Goal: Task Accomplishment & Management: Complete application form

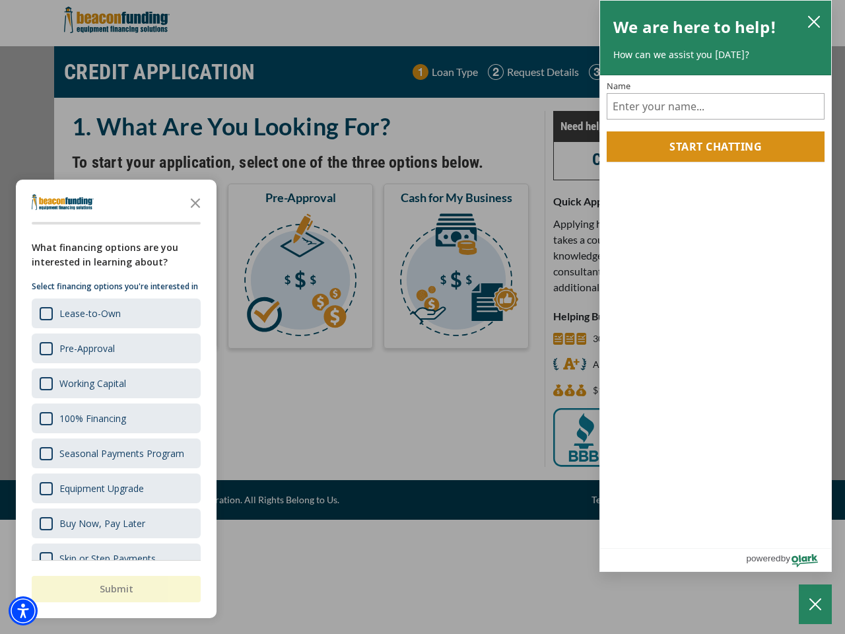
click at [423, 317] on div "button" at bounding box center [422, 317] width 845 height 634
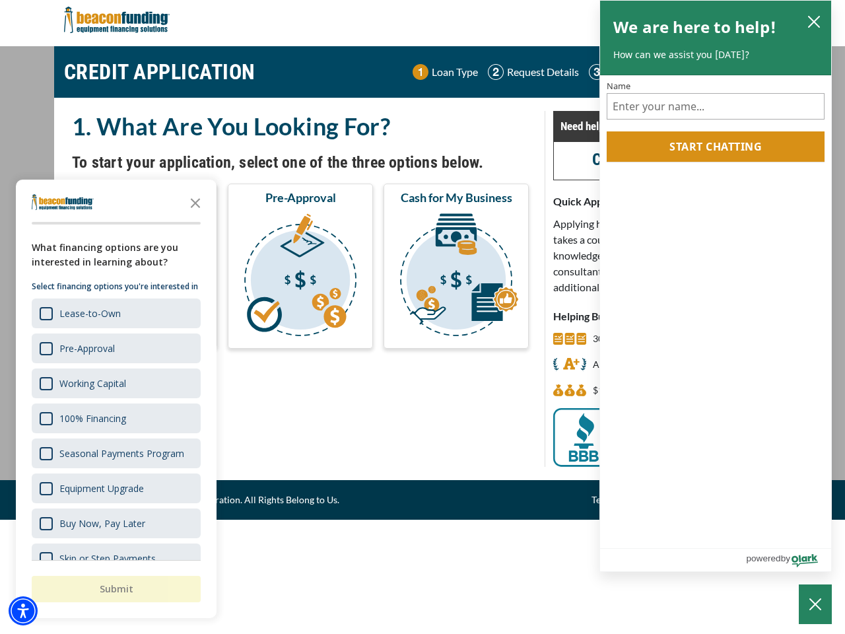
click at [23, 611] on img "Accessibility Menu" at bounding box center [23, 610] width 29 height 29
click at [423, 317] on body "Skip to main content Enable accessibility for low vision Open the accessibility…" at bounding box center [422, 317] width 845 height 634
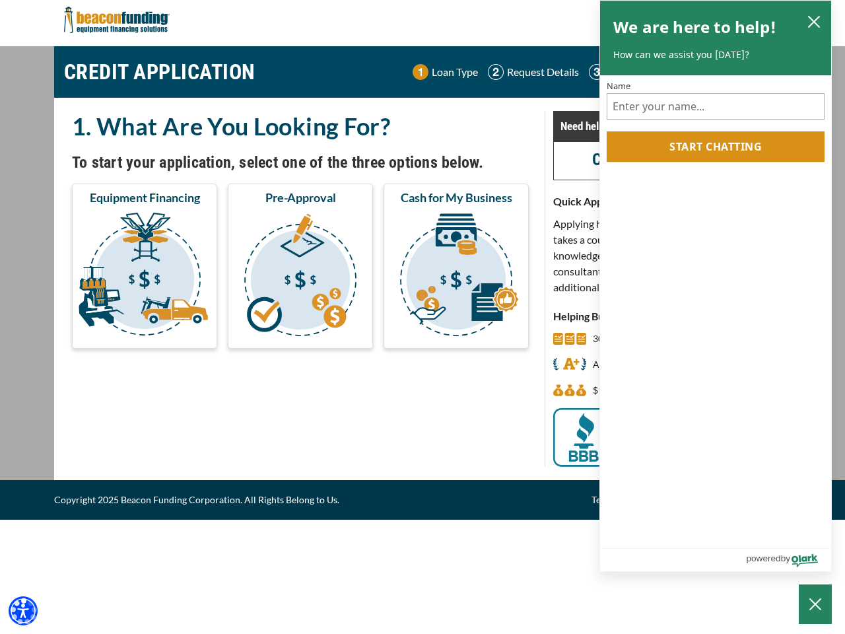
click at [195, 202] on body "Skip to main content Enable accessibility for low vision Open the accessibility…" at bounding box center [422, 317] width 845 height 634
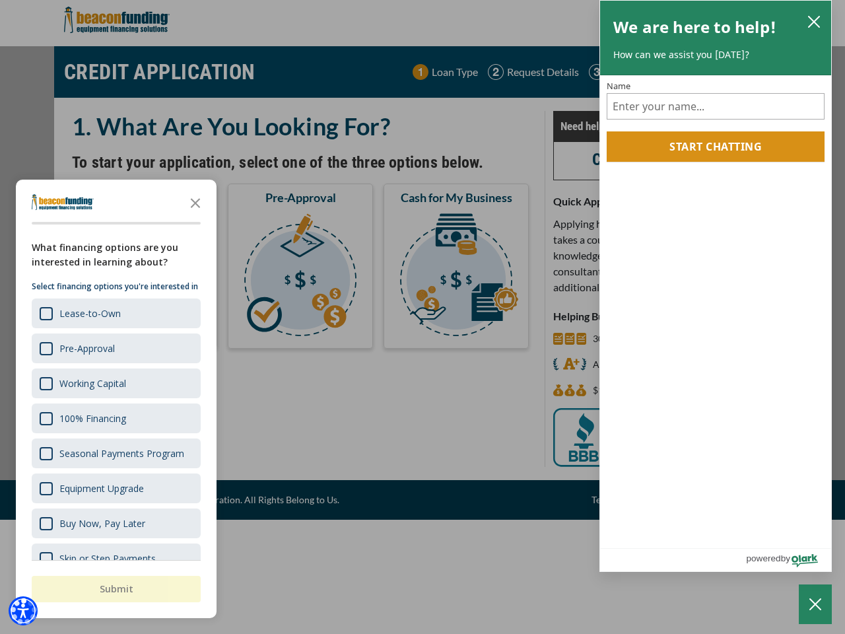
click at [115, 313] on body "Skip to main content Enable accessibility for low vision Open the accessibility…" at bounding box center [422, 317] width 845 height 634
click at [115, 348] on body "Skip to main content Enable accessibility for low vision Open the accessibility…" at bounding box center [422, 317] width 845 height 634
click at [115, 383] on body "Skip to main content Enable accessibility for low vision Open the accessibility…" at bounding box center [422, 317] width 845 height 634
click at [115, 418] on body "Skip to main content Enable accessibility for low vision Open the accessibility…" at bounding box center [422, 317] width 845 height 634
click at [115, 453] on body "Skip to main content Enable accessibility for low vision Open the accessibility…" at bounding box center [422, 317] width 845 height 634
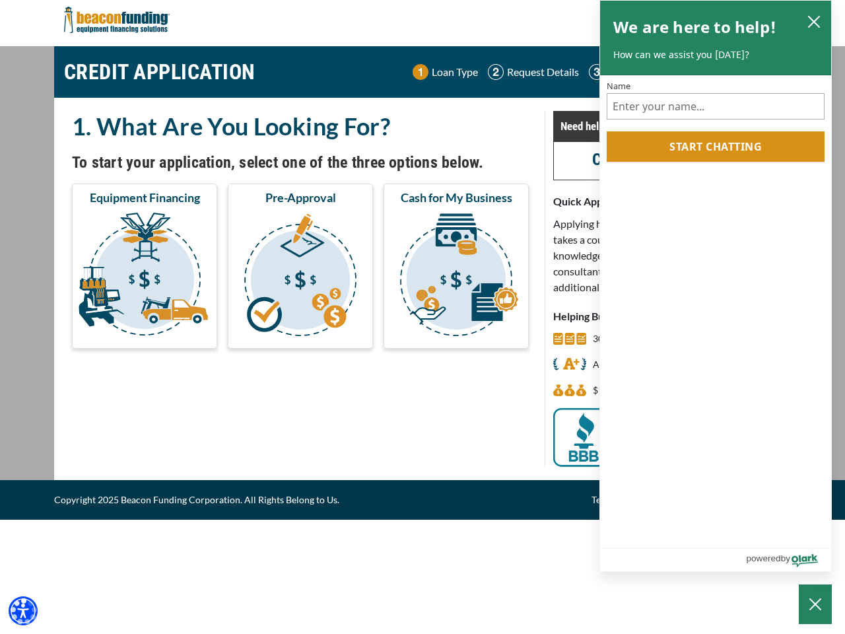
click at [115, 488] on body "Skip to main content Enable accessibility for low vision Open the accessibility…" at bounding box center [422, 317] width 845 height 634
